Goal: Task Accomplishment & Management: Use online tool/utility

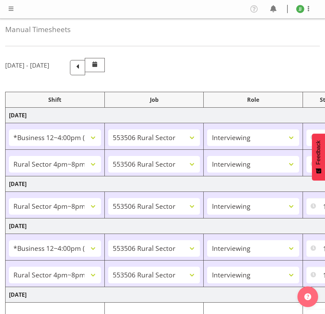
select select "81741"
select select "10587"
select select "47"
select select "81298"
select select "10587"
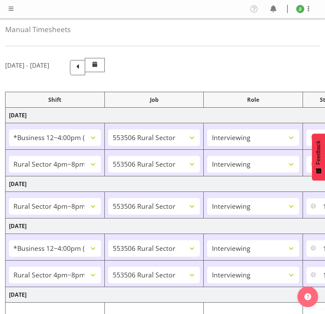
select select "47"
select select "81298"
select select "10587"
select select "47"
select select "81741"
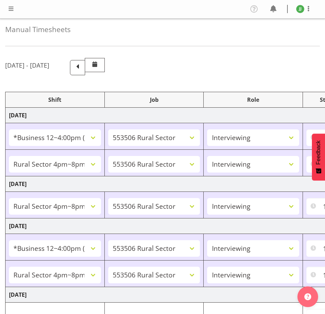
select select "10587"
select select "47"
select select "81298"
select select "10587"
select select "47"
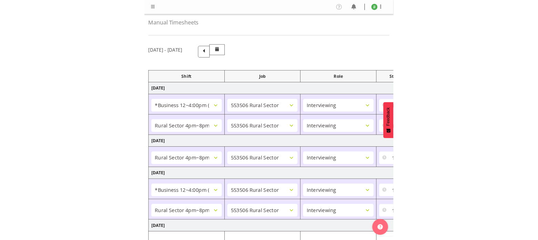
scroll to position [161, 0]
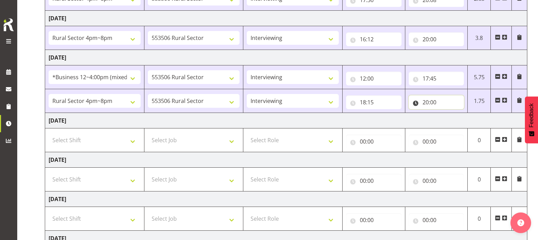
click at [325, 102] on input "20:00" at bounding box center [437, 103] width 56 height 14
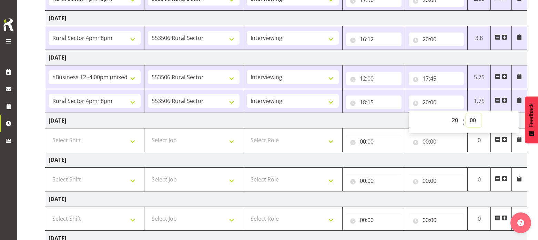
click at [325, 122] on select "00 01 02 03 04 05 06 07 08 09 10 11 12 13 14 15 16 17 18 19 20 21 22 23 24 25 2…" at bounding box center [474, 120] width 16 height 14
select select "2"
click at [325, 113] on select "00 01 02 03 04 05 06 07 08 09 10 11 12 13 14 15 16 17 18 19 20 21 22 23 24 25 2…" at bounding box center [474, 120] width 16 height 14
type input "20:02"
click at [325, 59] on td "[DATE]" at bounding box center [286, 58] width 483 height 16
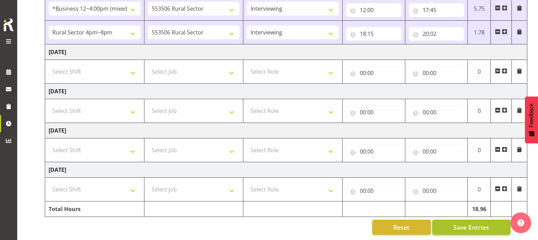
scroll to position [235, 0]
click at [325, 224] on span "Save Entries" at bounding box center [472, 227] width 36 height 9
